Goal: Find specific page/section: Find specific page/section

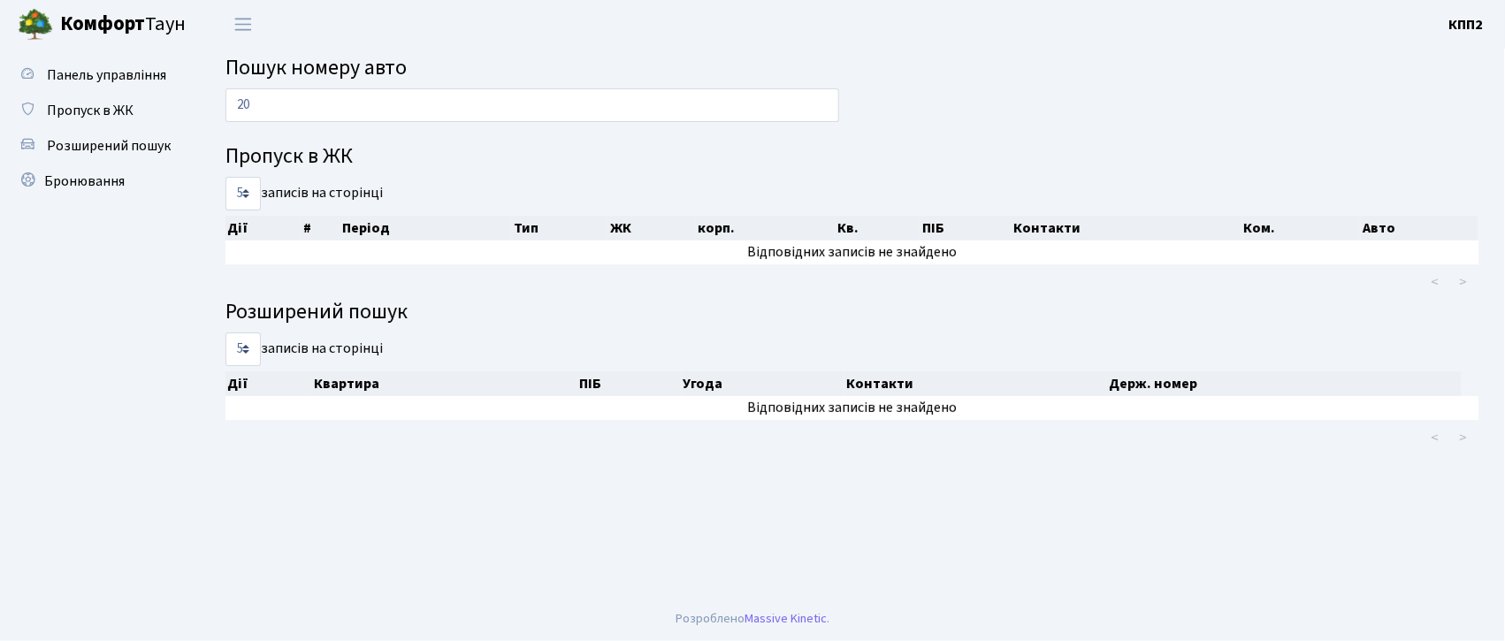
type input "2"
